Goal: Task Accomplishment & Management: Use online tool/utility

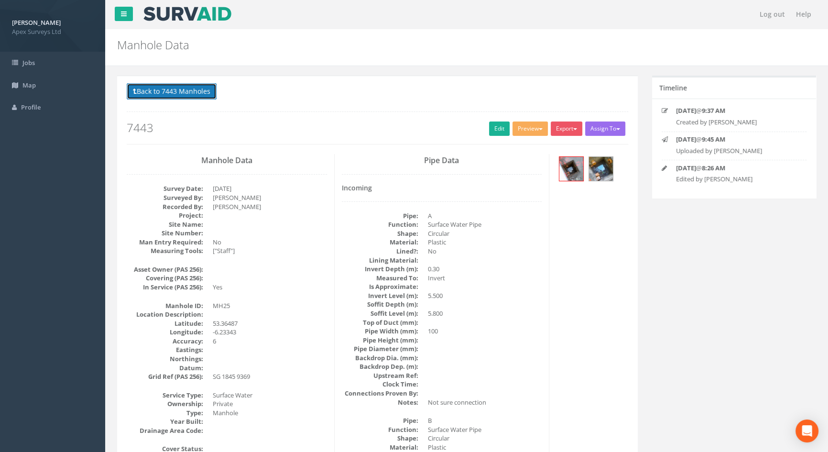
click at [153, 92] on button "Back to 7443 Manholes" at bounding box center [172, 91] width 90 height 16
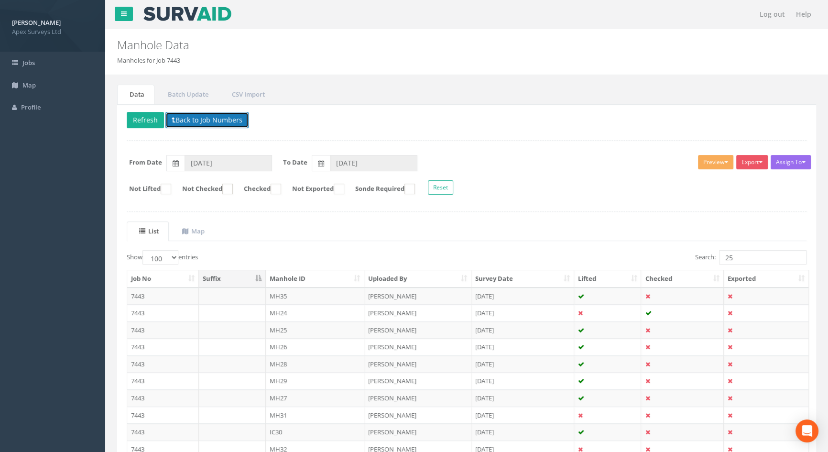
click at [197, 114] on button "Back to Job Numbers" at bounding box center [206, 120] width 83 height 16
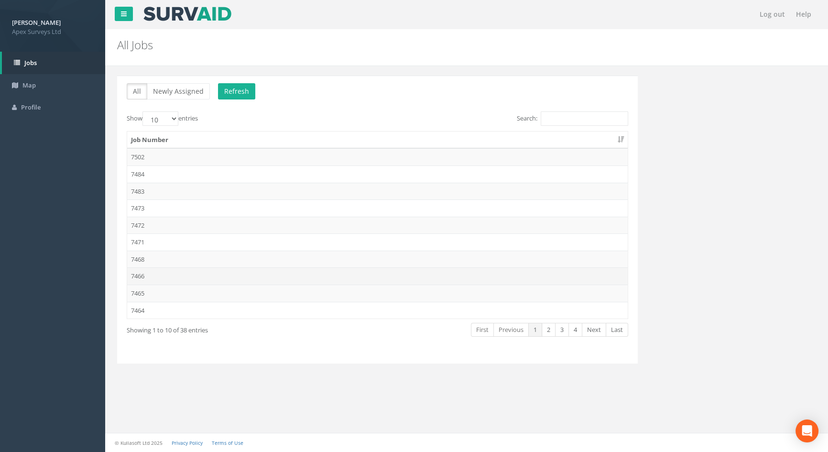
click at [145, 275] on td "7466" at bounding box center [377, 275] width 500 height 17
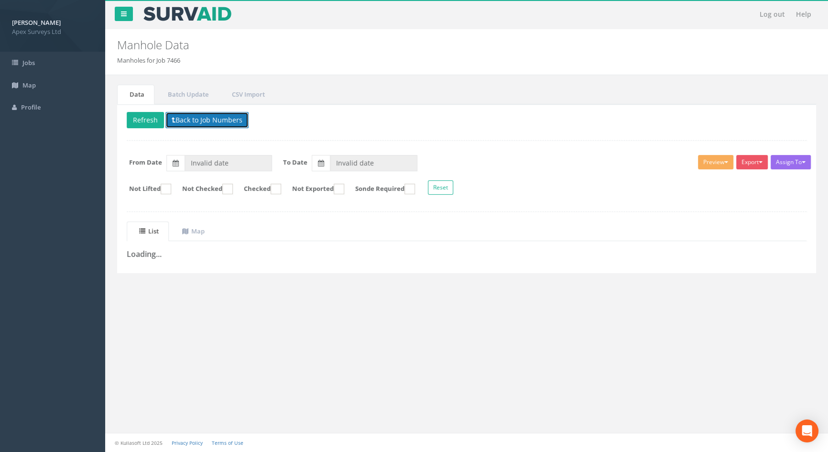
click at [190, 118] on button "Back to Job Numbers" at bounding box center [206, 120] width 83 height 16
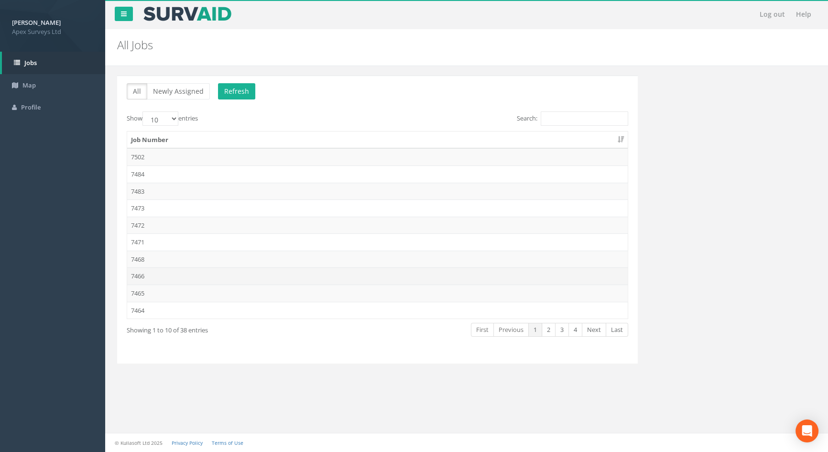
click at [157, 274] on td "7466" at bounding box center [377, 275] width 500 height 17
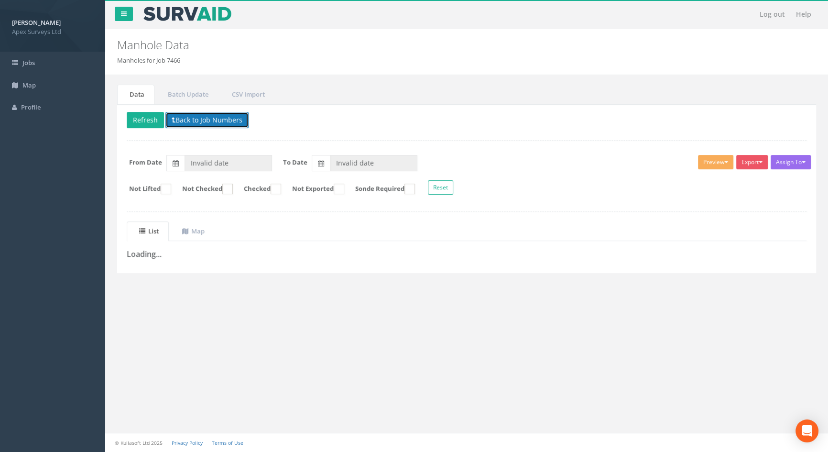
click at [209, 119] on button "Back to Job Numbers" at bounding box center [206, 120] width 83 height 16
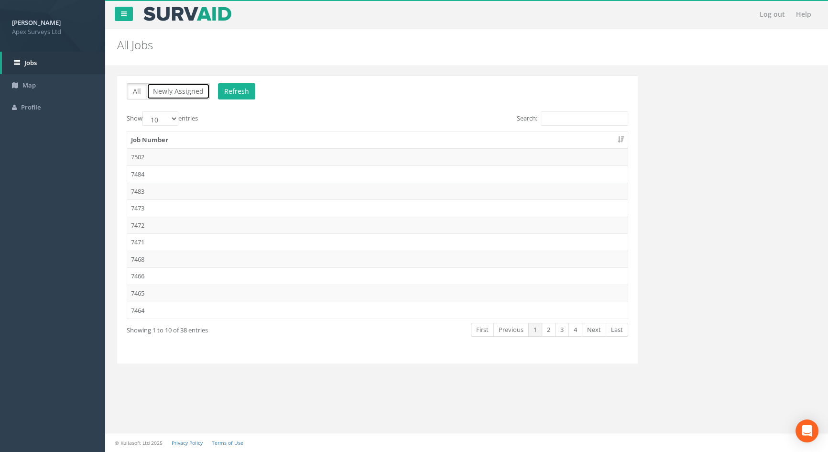
click at [174, 94] on button "Newly Assigned" at bounding box center [178, 91] width 63 height 16
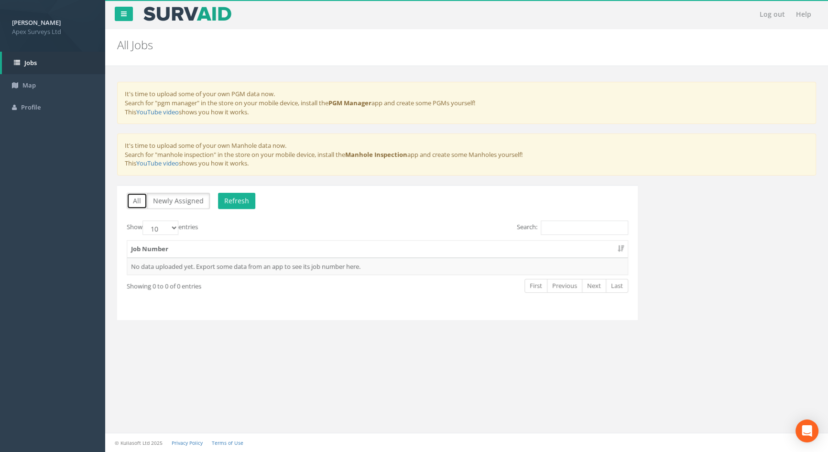
click at [136, 199] on button "All" at bounding box center [137, 201] width 21 height 16
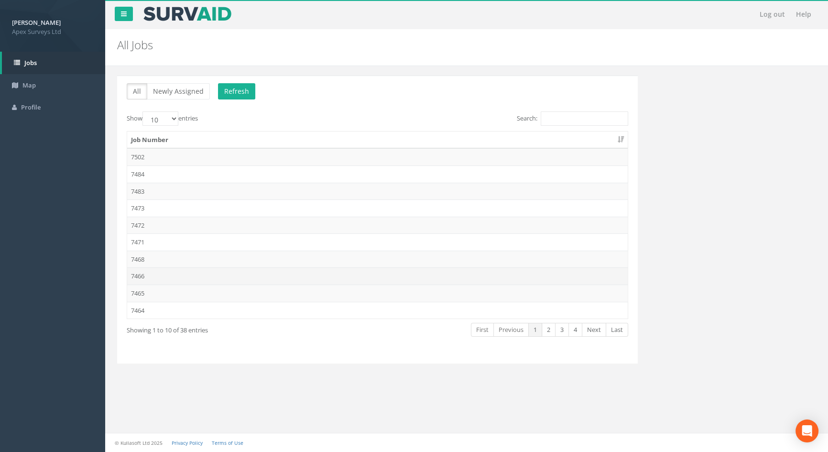
click at [144, 276] on td "7466" at bounding box center [377, 275] width 500 height 17
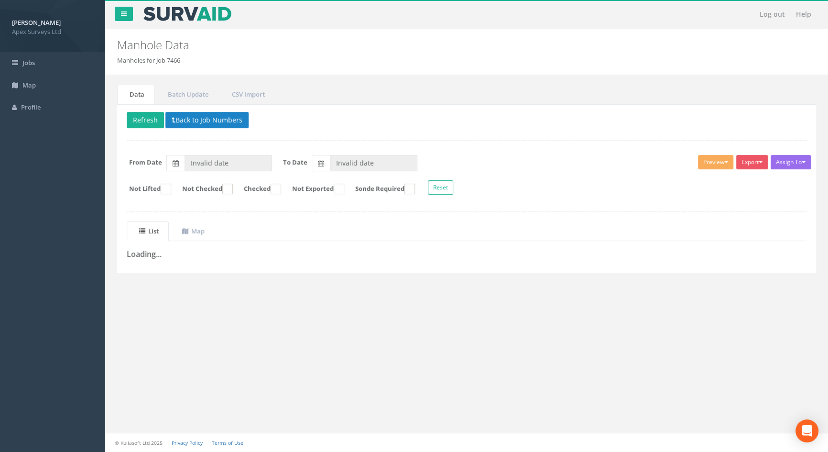
type input "[DATE]"
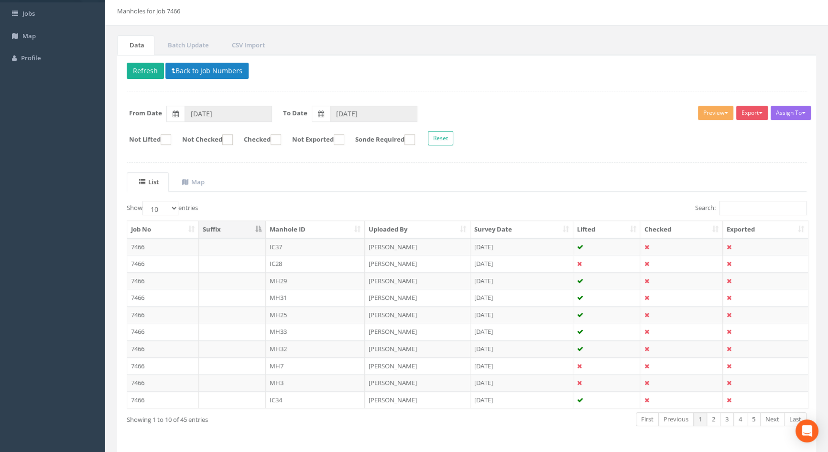
scroll to position [80, 0]
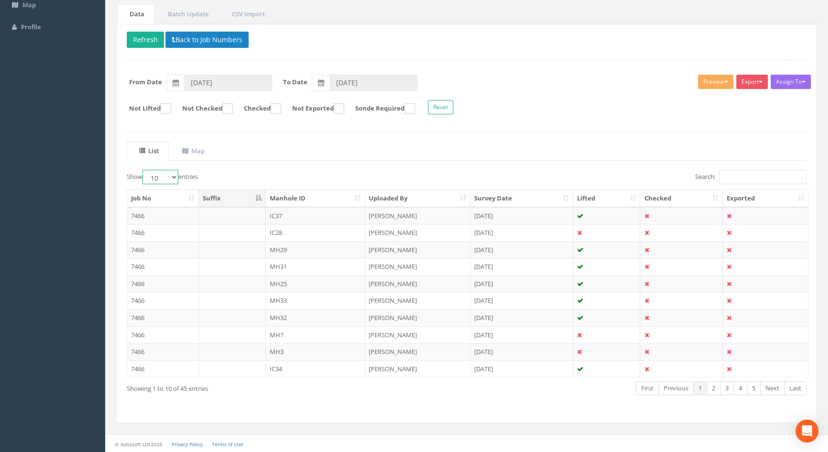
click at [174, 175] on select "10 25 50 100" at bounding box center [160, 177] width 36 height 14
select select "100"
click at [144, 170] on select "10 25 50 100" at bounding box center [160, 177] width 36 height 14
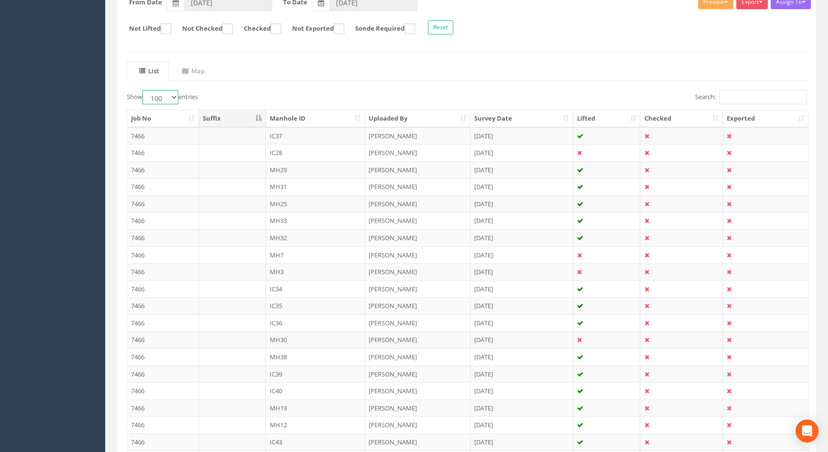
scroll to position [22, 0]
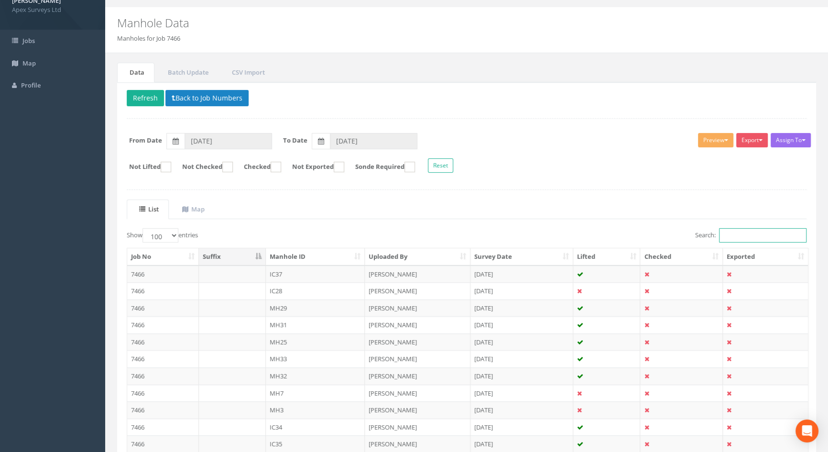
click at [729, 232] on input "Search:" at bounding box center [762, 235] width 87 height 14
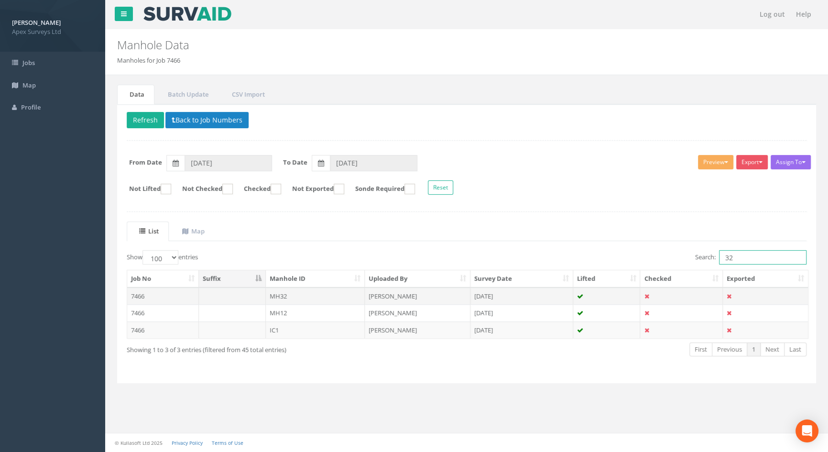
type input "32"
click at [282, 295] on td "MH32" at bounding box center [315, 295] width 99 height 17
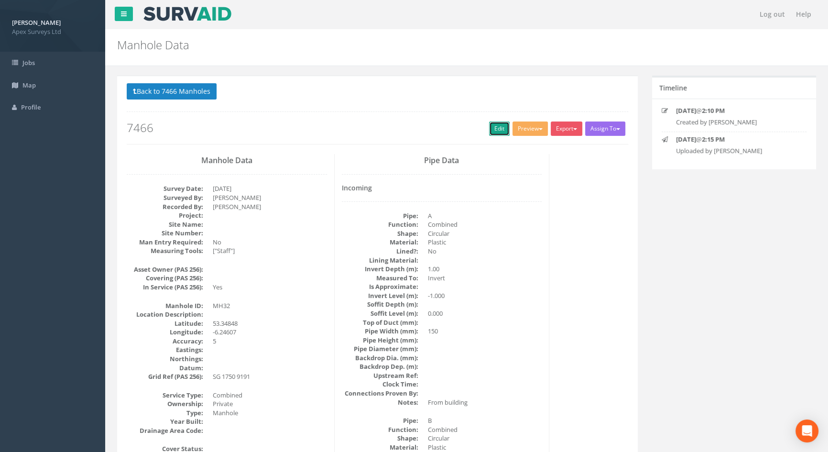
click at [496, 125] on link "Edit" at bounding box center [499, 128] width 21 height 14
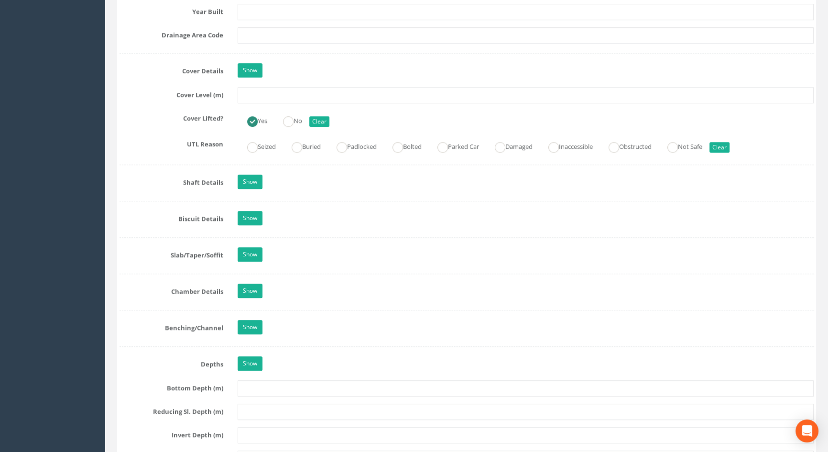
scroll to position [739, 0]
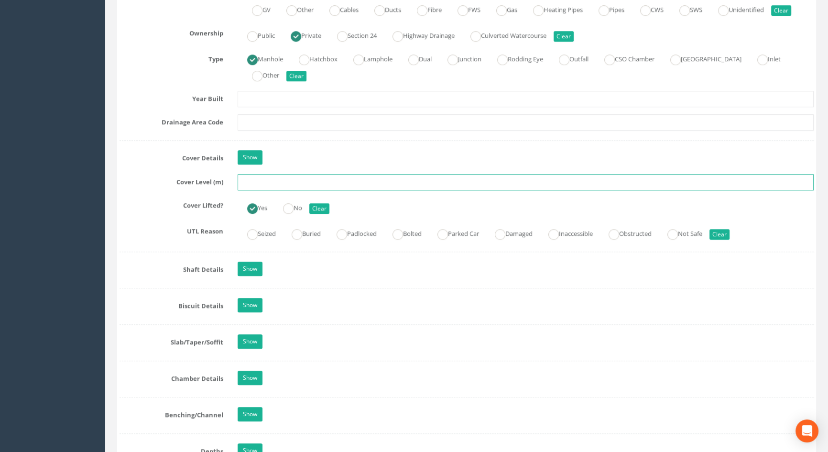
click at [269, 190] on input "text" at bounding box center [526, 182] width 576 height 16
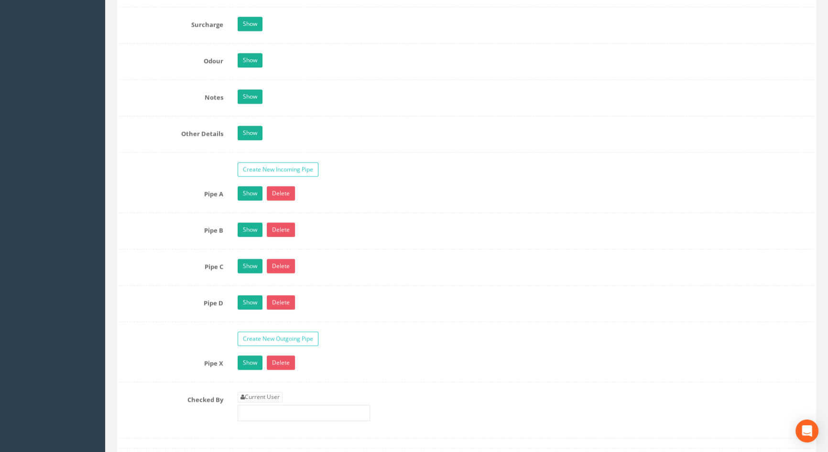
scroll to position [1477, 0]
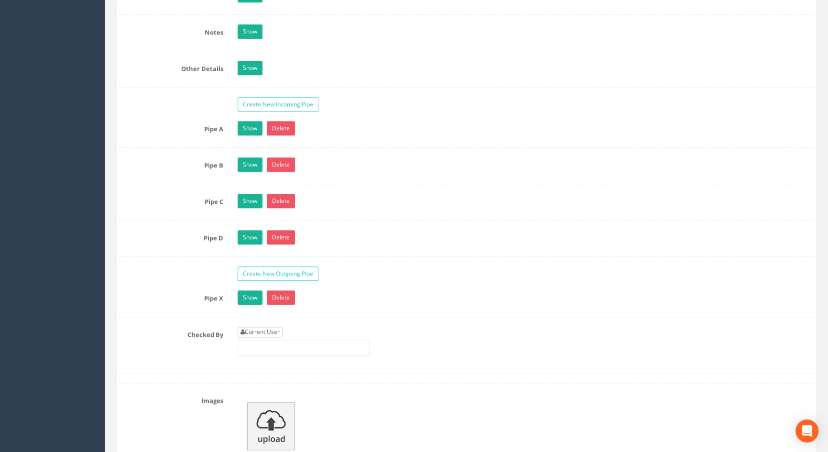
type input "3.44"
click at [264, 337] on link "Current User" at bounding box center [260, 331] width 45 height 11
type input "[PERSON_NAME]"
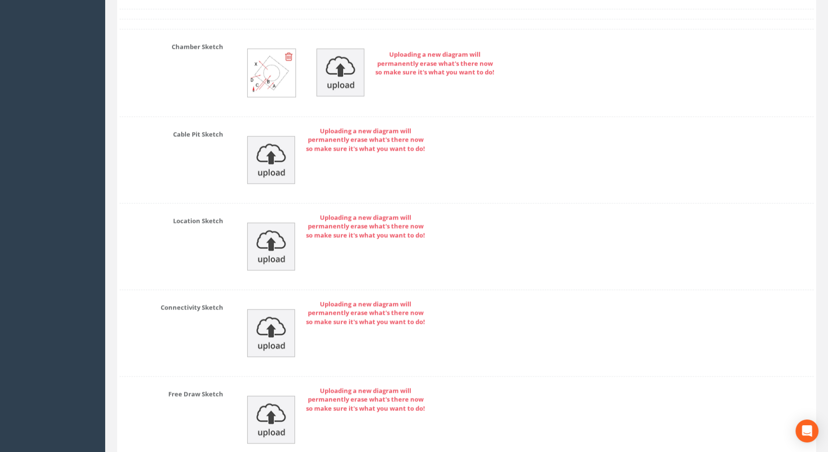
scroll to position [2146, 0]
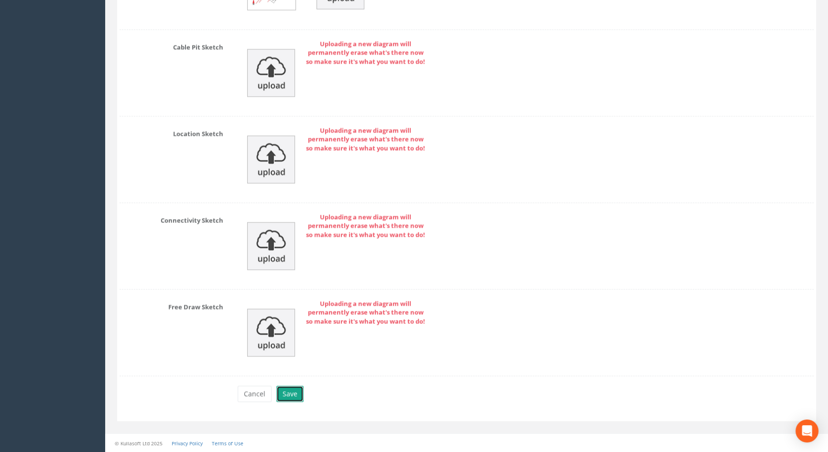
click at [292, 394] on button "Save" at bounding box center [289, 393] width 27 height 16
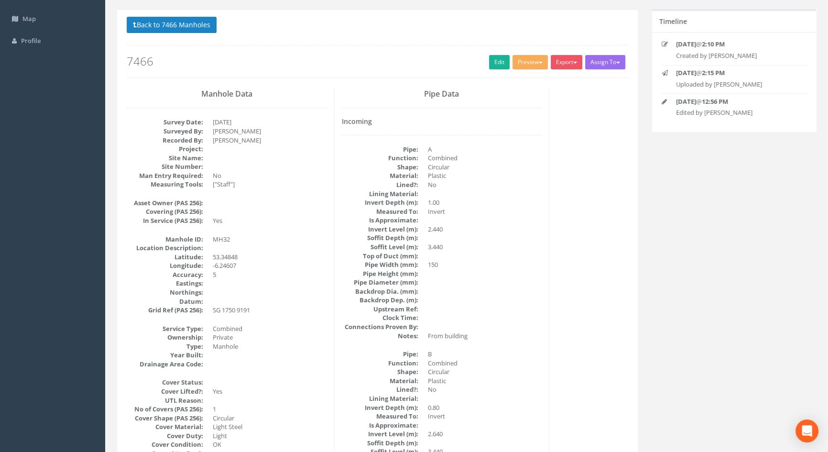
scroll to position [0, 0]
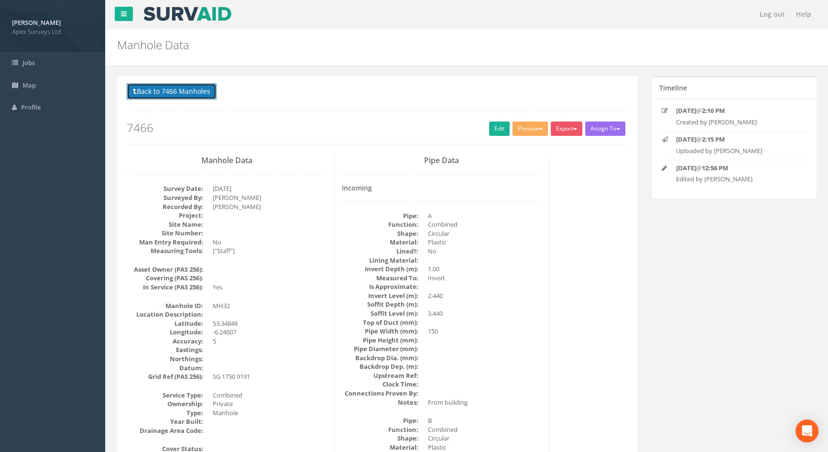
click at [195, 92] on button "Back to 7466 Manholes" at bounding box center [172, 91] width 90 height 16
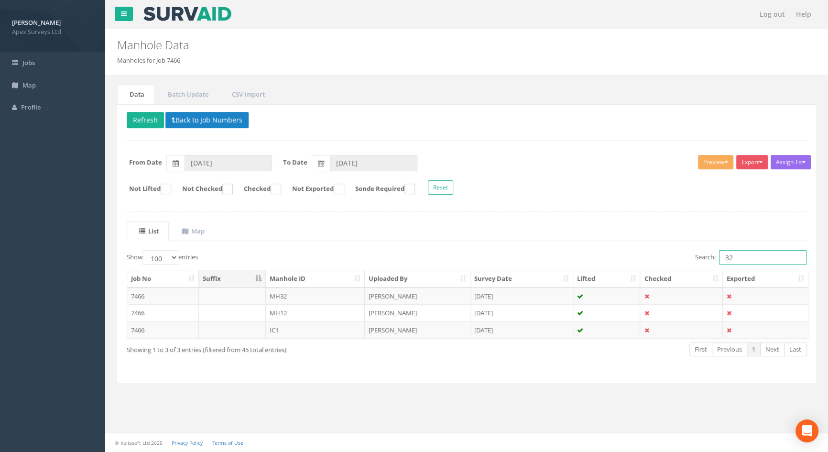
click at [753, 255] on input "32" at bounding box center [762, 257] width 87 height 14
type input "33"
click at [281, 298] on td "MH33" at bounding box center [315, 295] width 99 height 17
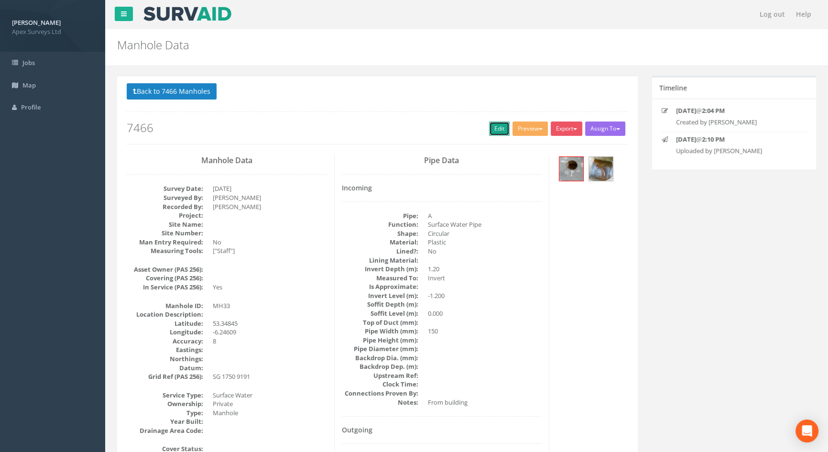
click at [489, 123] on link "Edit" at bounding box center [499, 128] width 21 height 14
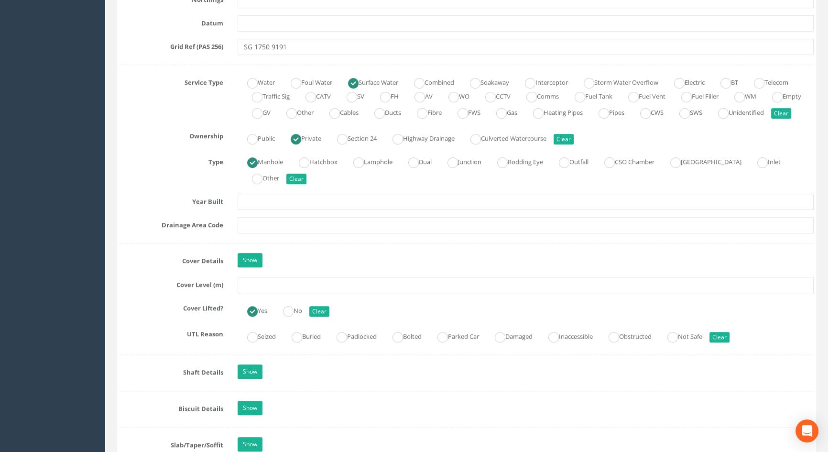
scroll to position [652, 0]
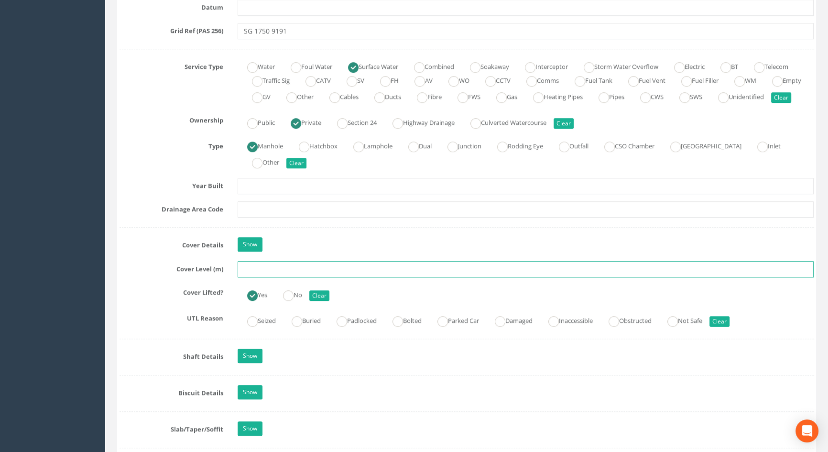
click at [248, 277] on input "text" at bounding box center [526, 269] width 576 height 16
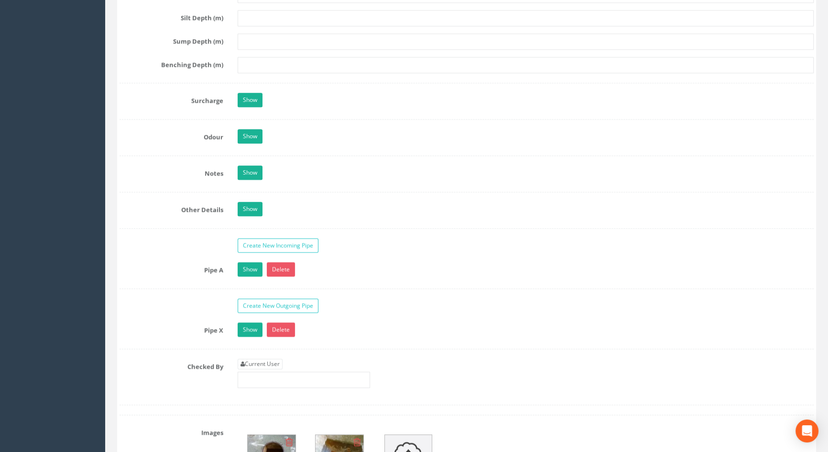
scroll to position [1434, 0]
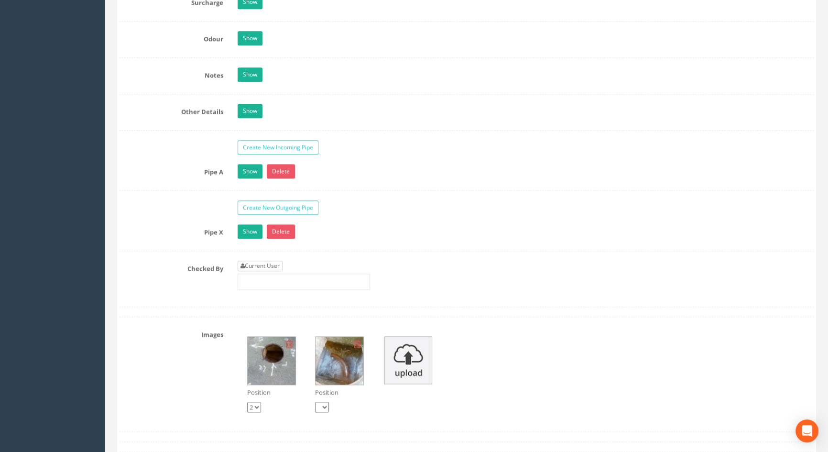
type input "3.48"
click at [264, 271] on link "Current User" at bounding box center [260, 266] width 45 height 11
type input "[PERSON_NAME]"
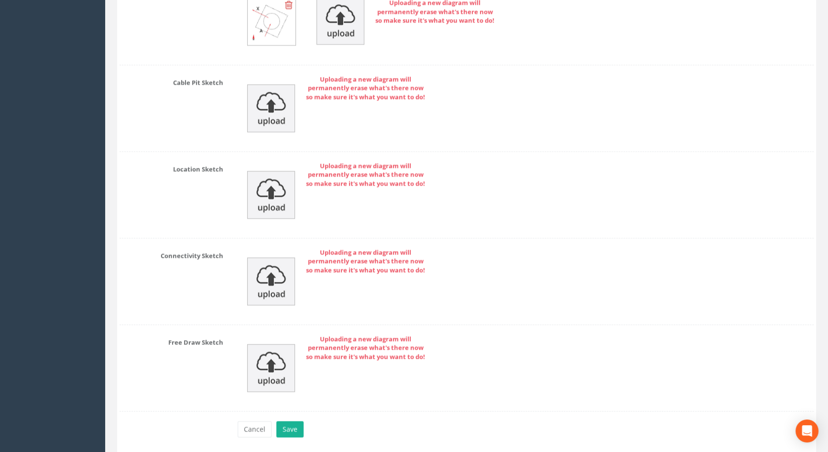
scroll to position [2064, 0]
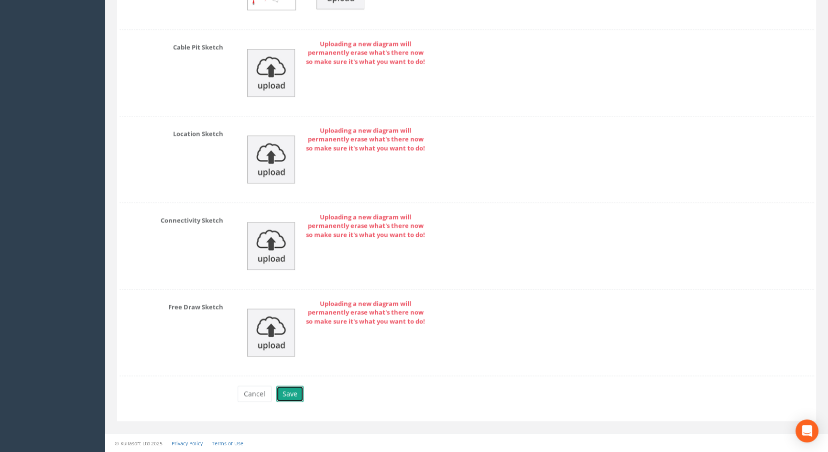
click at [292, 394] on button "Save" at bounding box center [289, 393] width 27 height 16
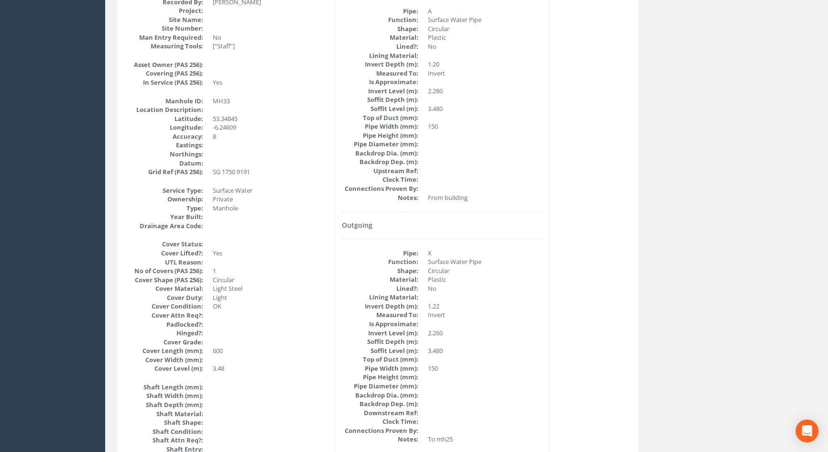
scroll to position [283, 0]
